Goal: Information Seeking & Learning: Learn about a topic

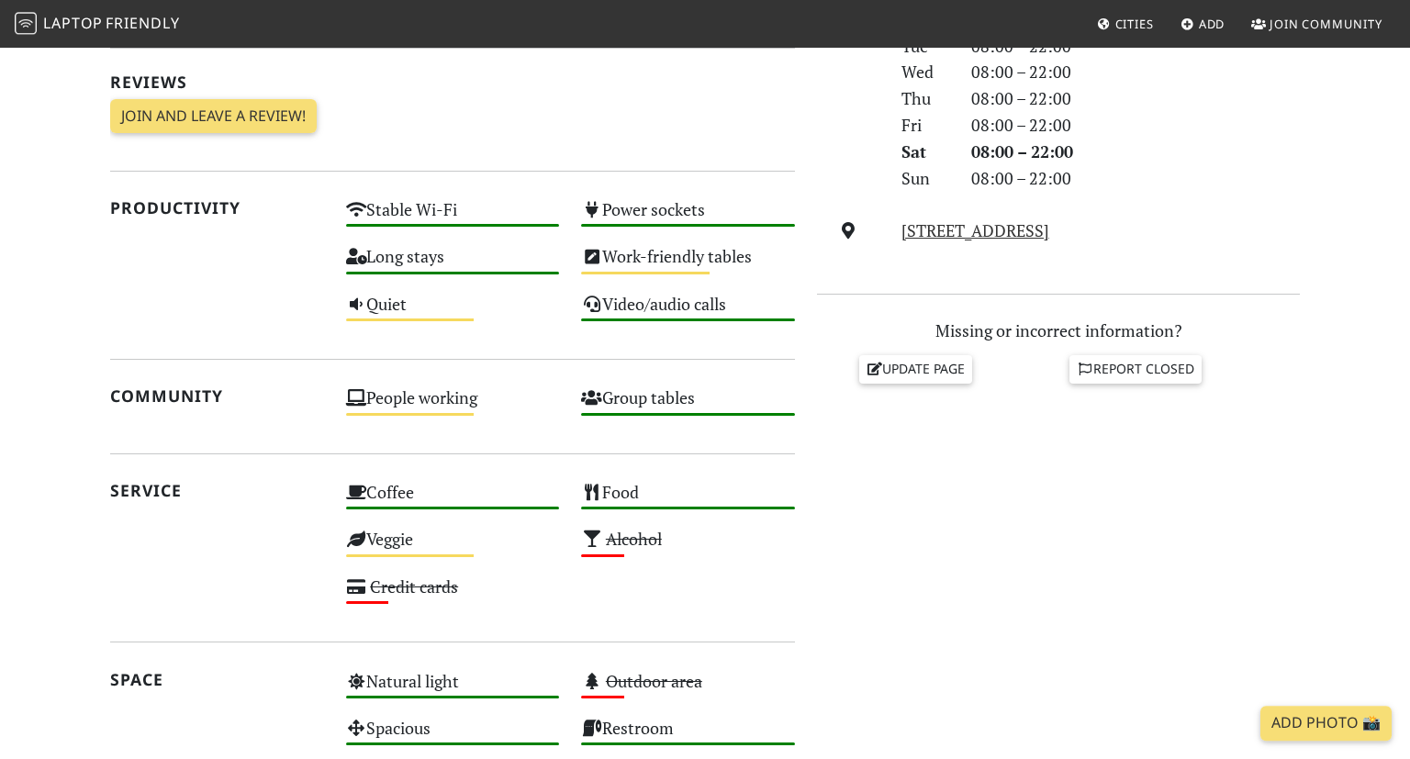
scroll to position [577, 0]
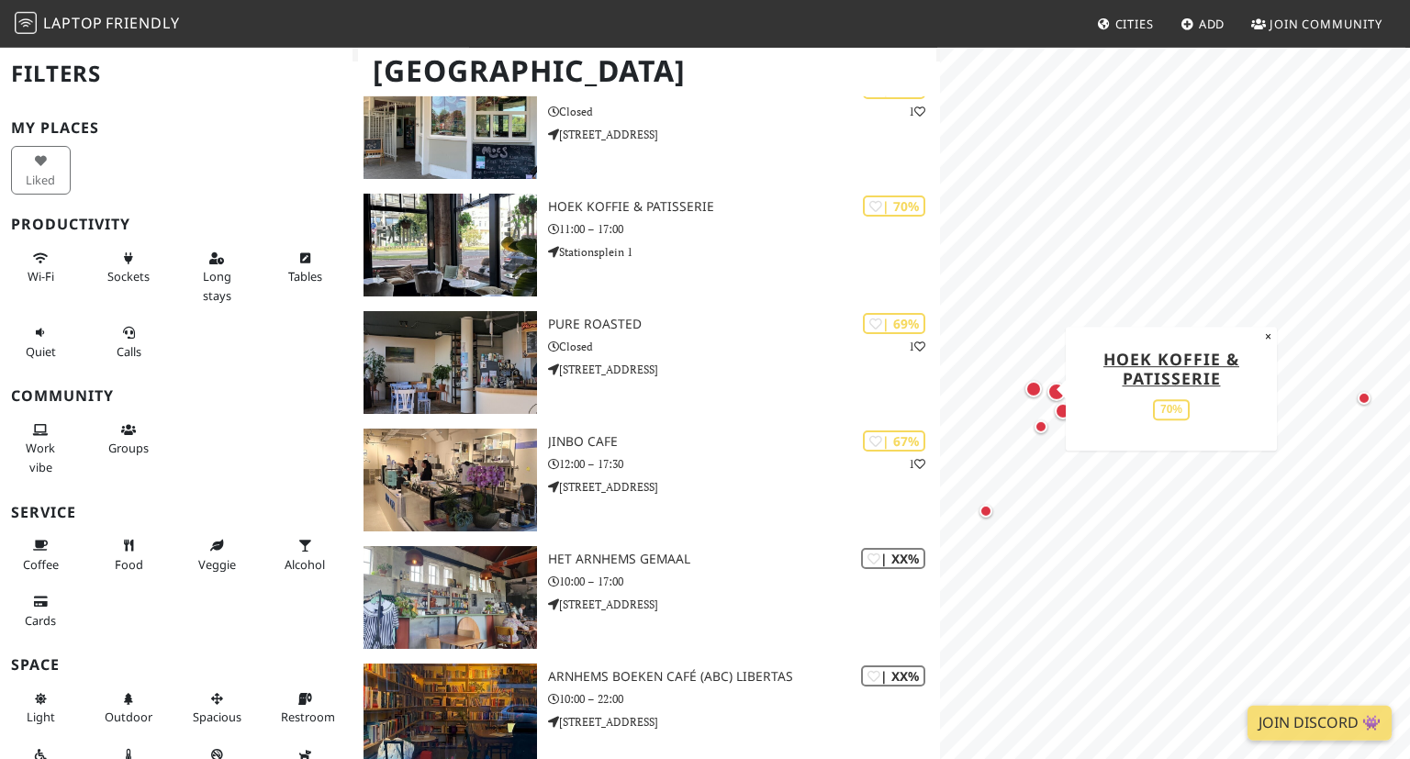
scroll to position [337, 0]
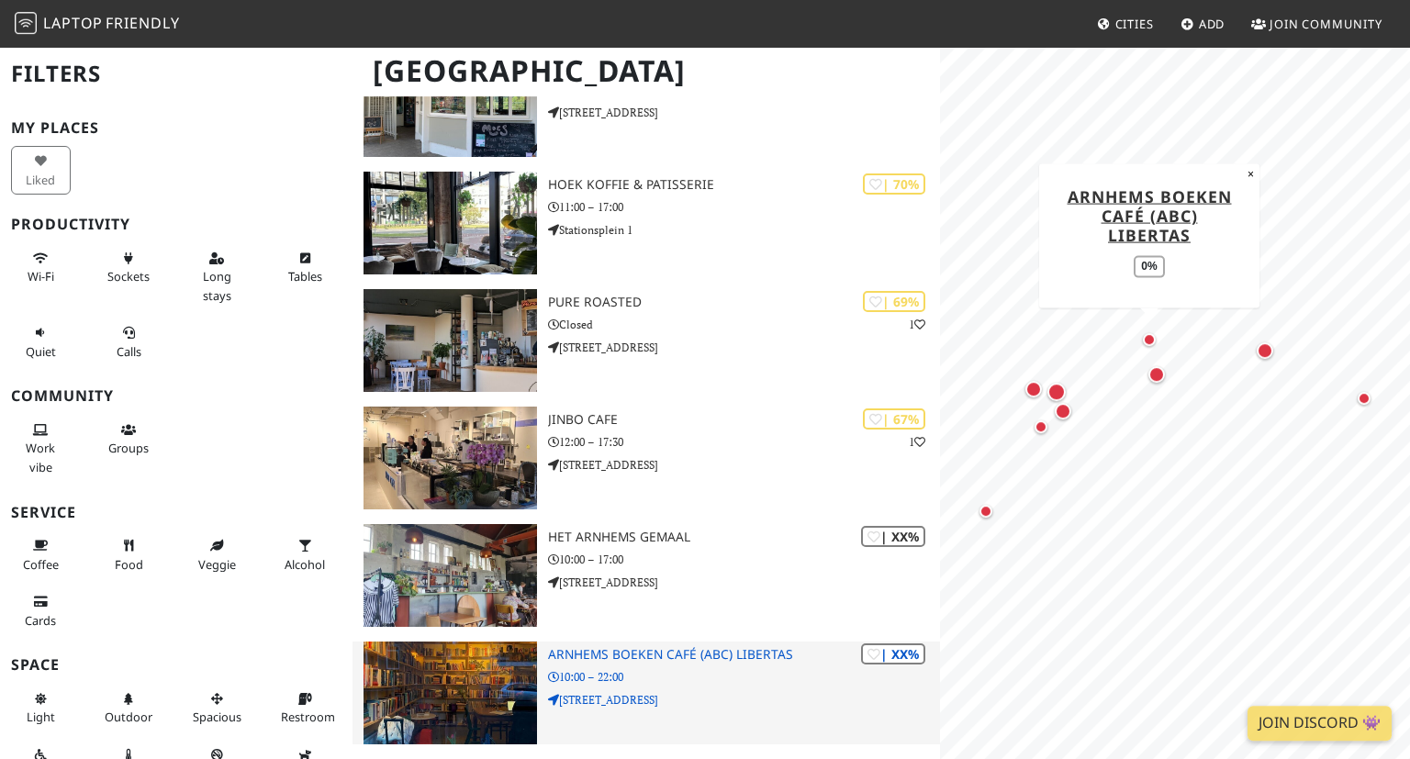
click at [656, 647] on h3 "Arnhems Boeken Café (ABC) Libertas" at bounding box center [744, 655] width 392 height 16
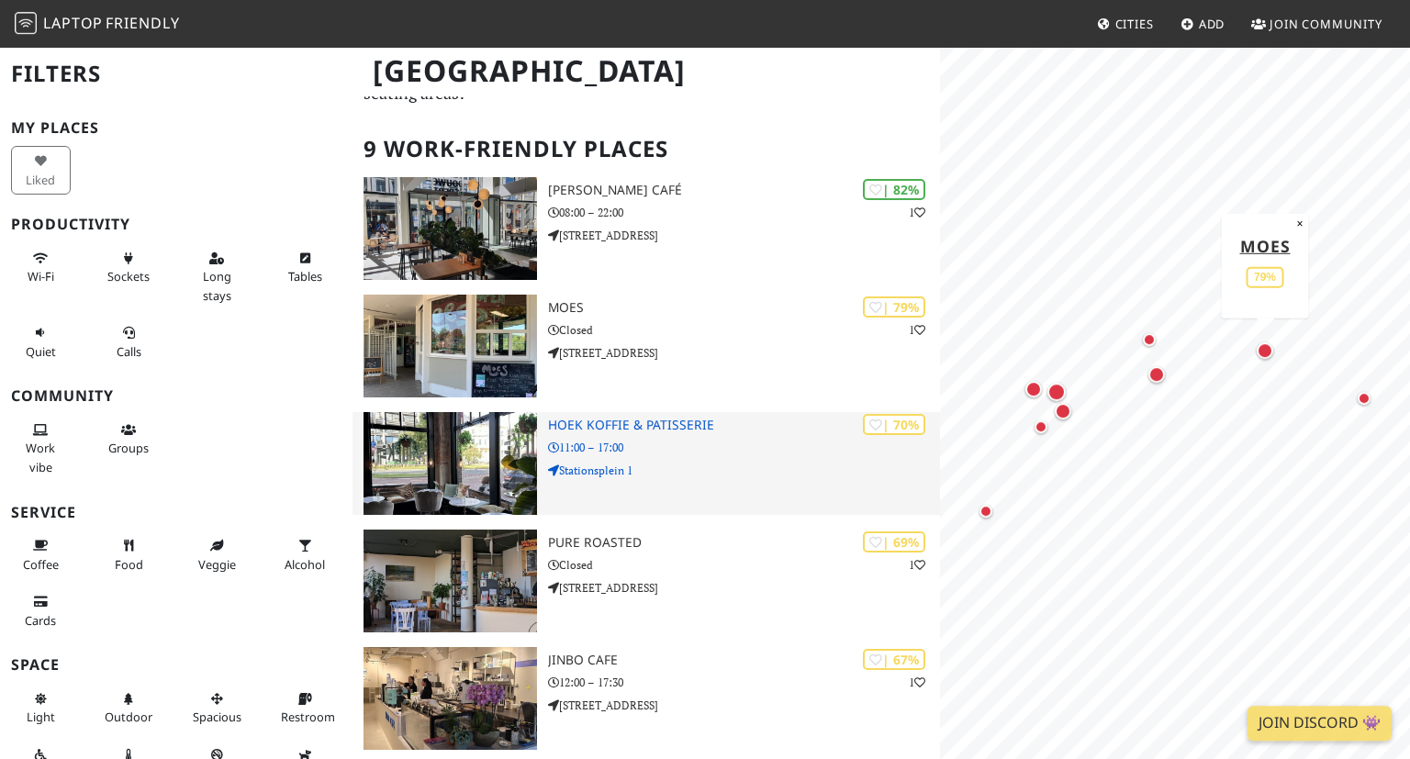
scroll to position [95, 0]
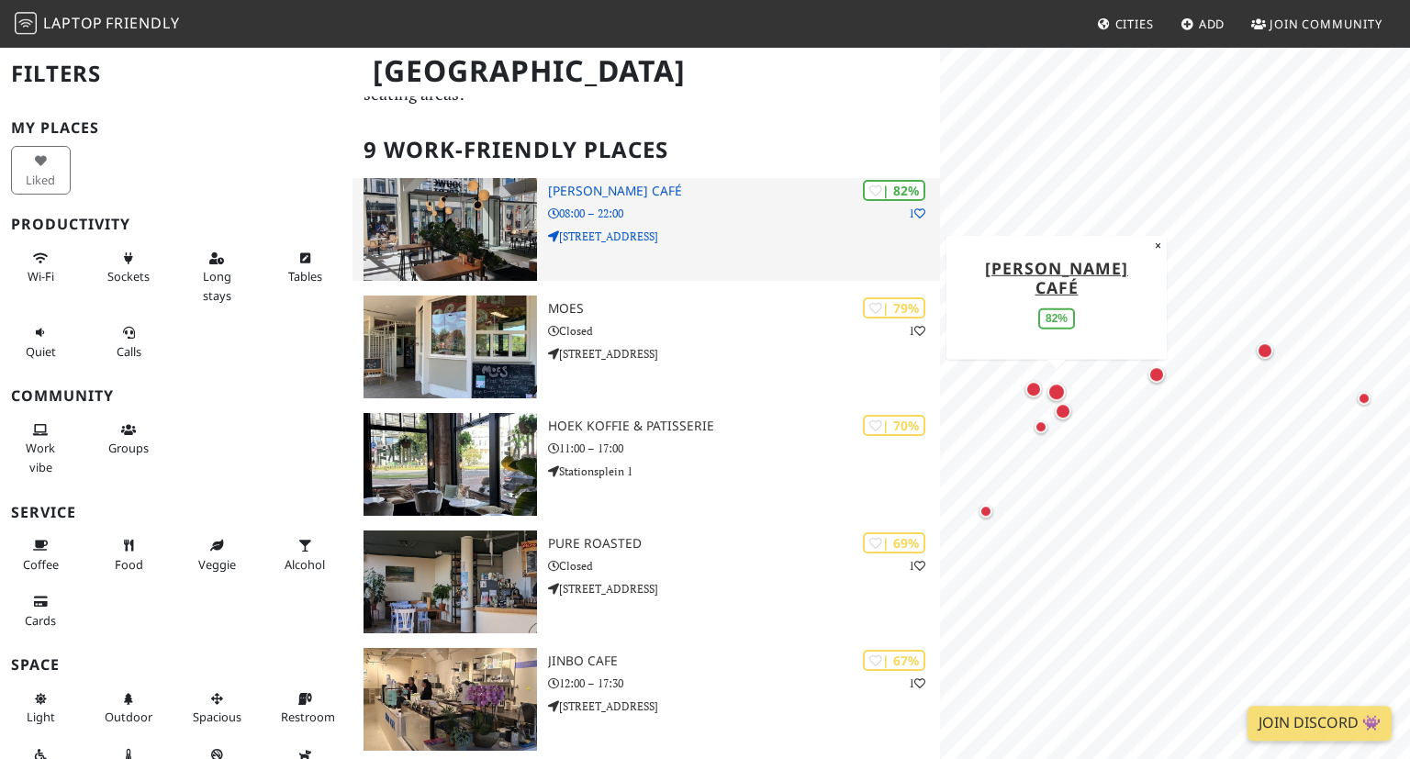
click at [593, 232] on div "| 82% 1 Douwe Egberts Café 08:00 – 22:00 Jansstraat 5" at bounding box center [744, 229] width 392 height 103
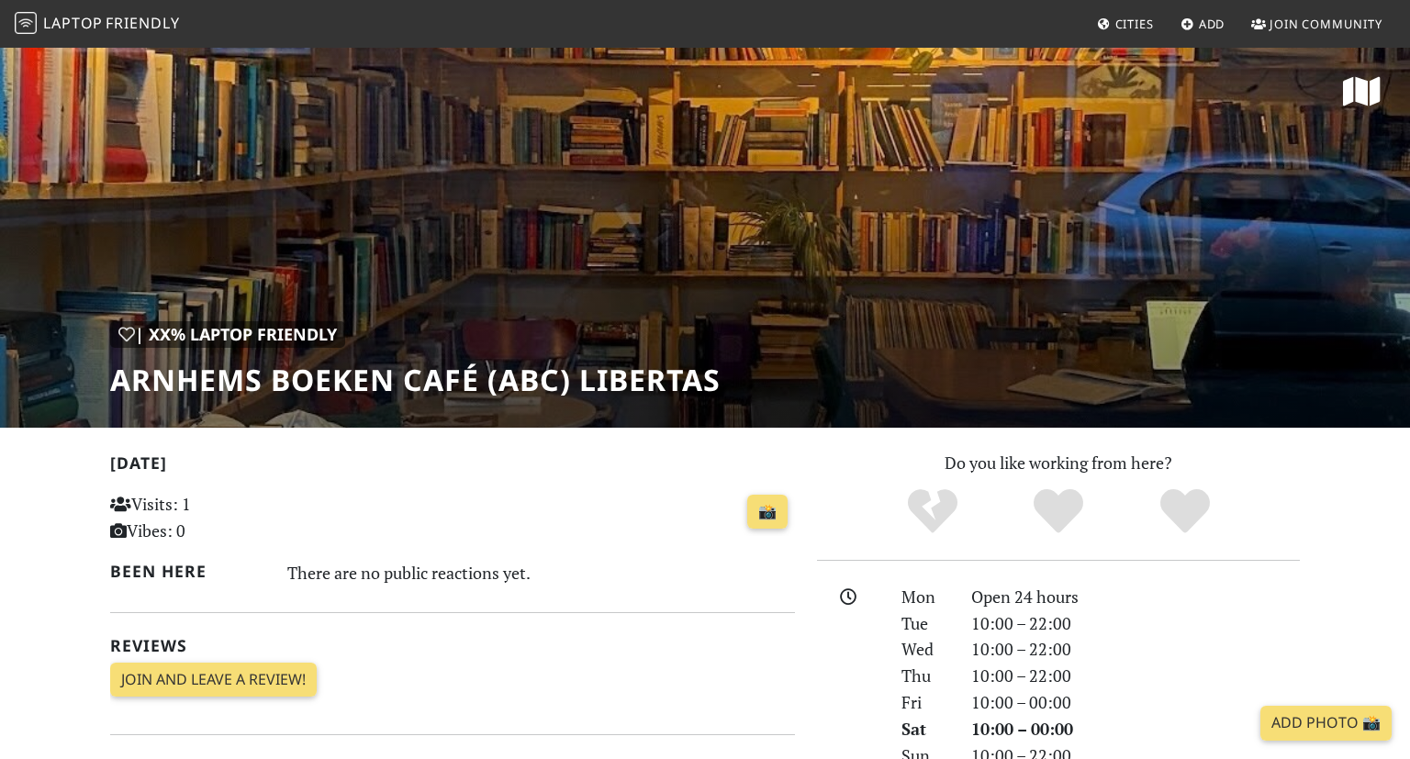
scroll to position [466, 0]
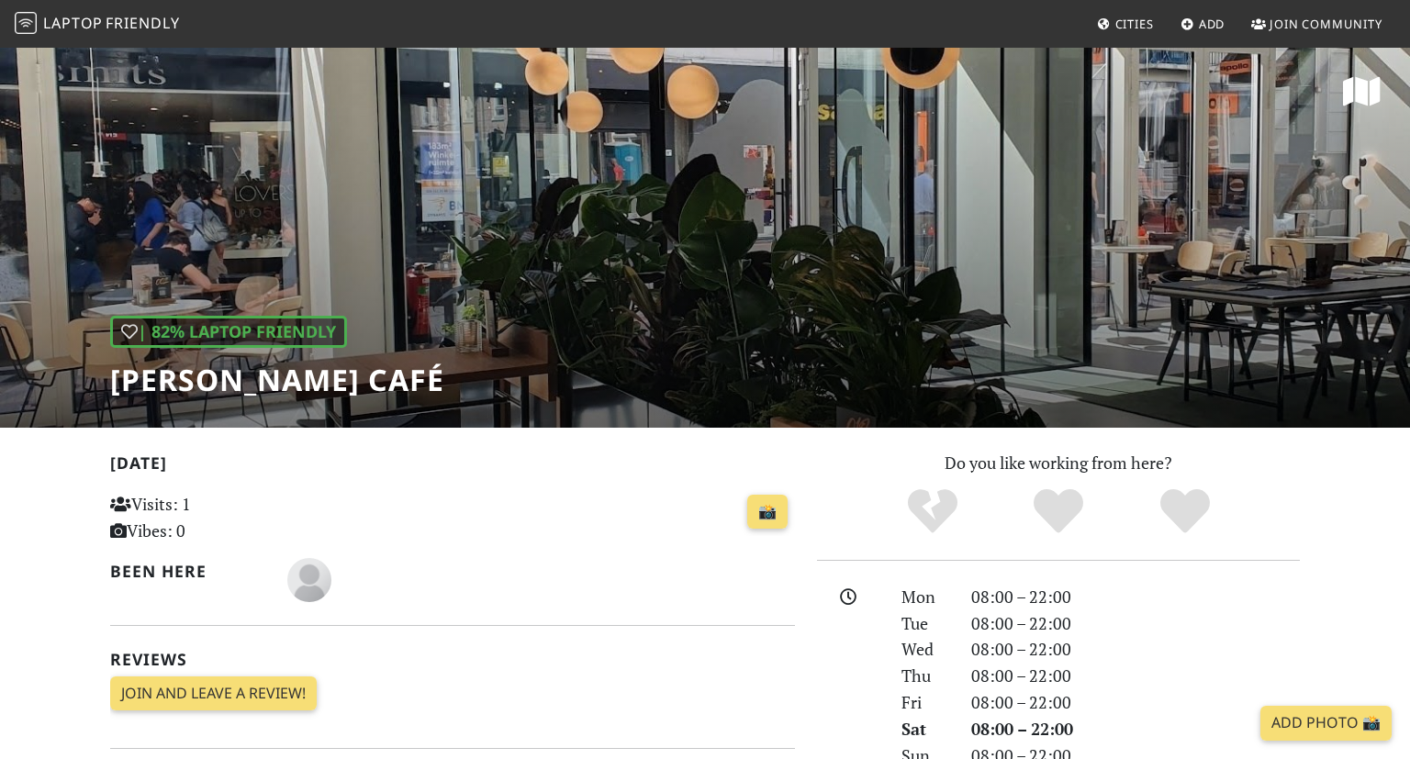
click at [575, 515] on div "📸" at bounding box center [570, 513] width 449 height 50
click at [630, 263] on div "| 82% Laptop Friendly Douwe Egberts Café" at bounding box center [705, 237] width 1410 height 382
